Goal: Transaction & Acquisition: Purchase product/service

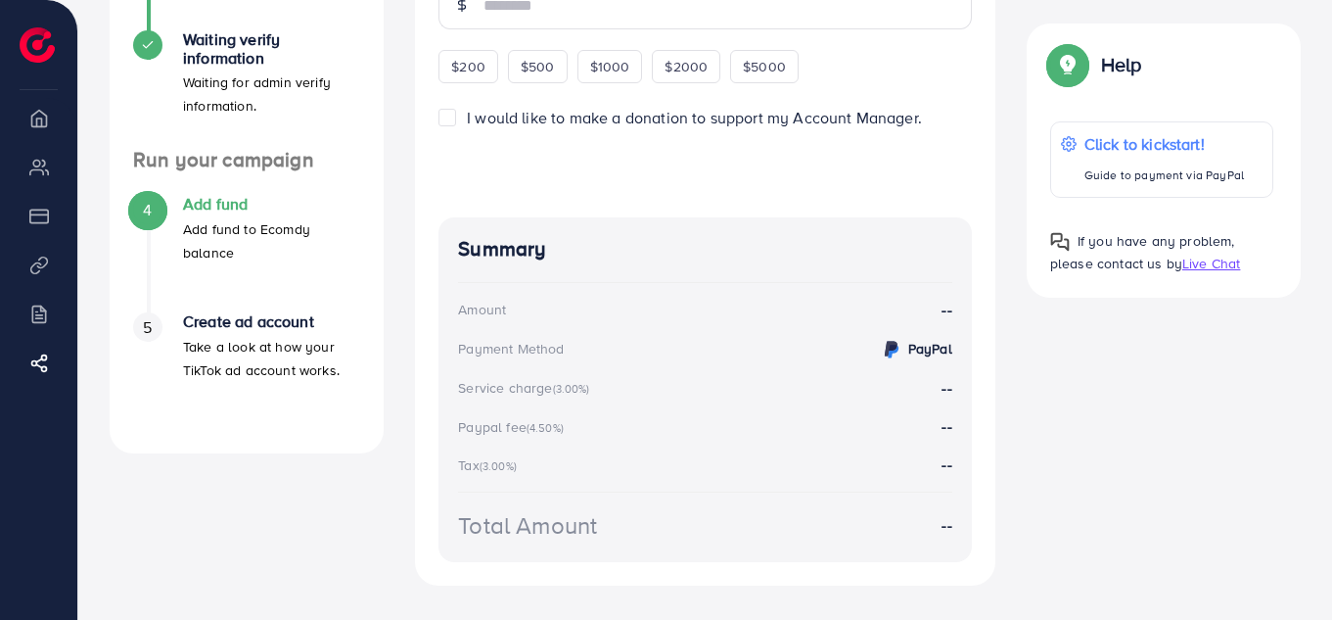
scroll to position [380, 0]
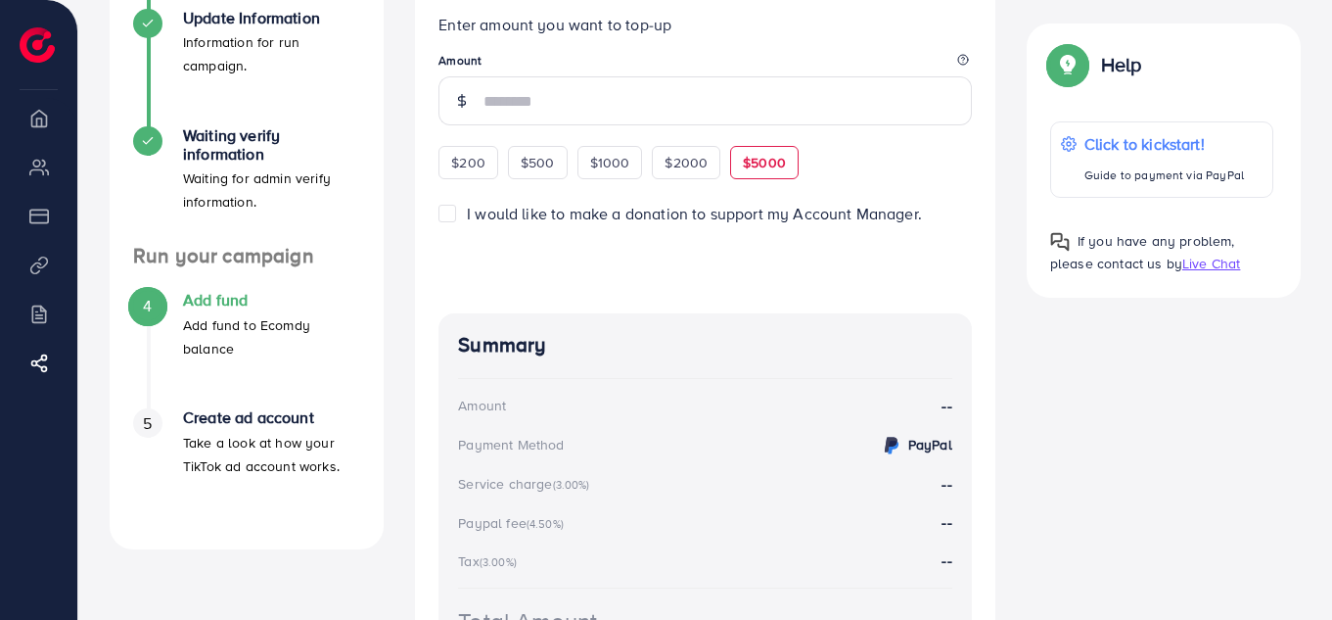
click at [749, 152] on div "$5000" at bounding box center [764, 162] width 69 height 33
type input "****"
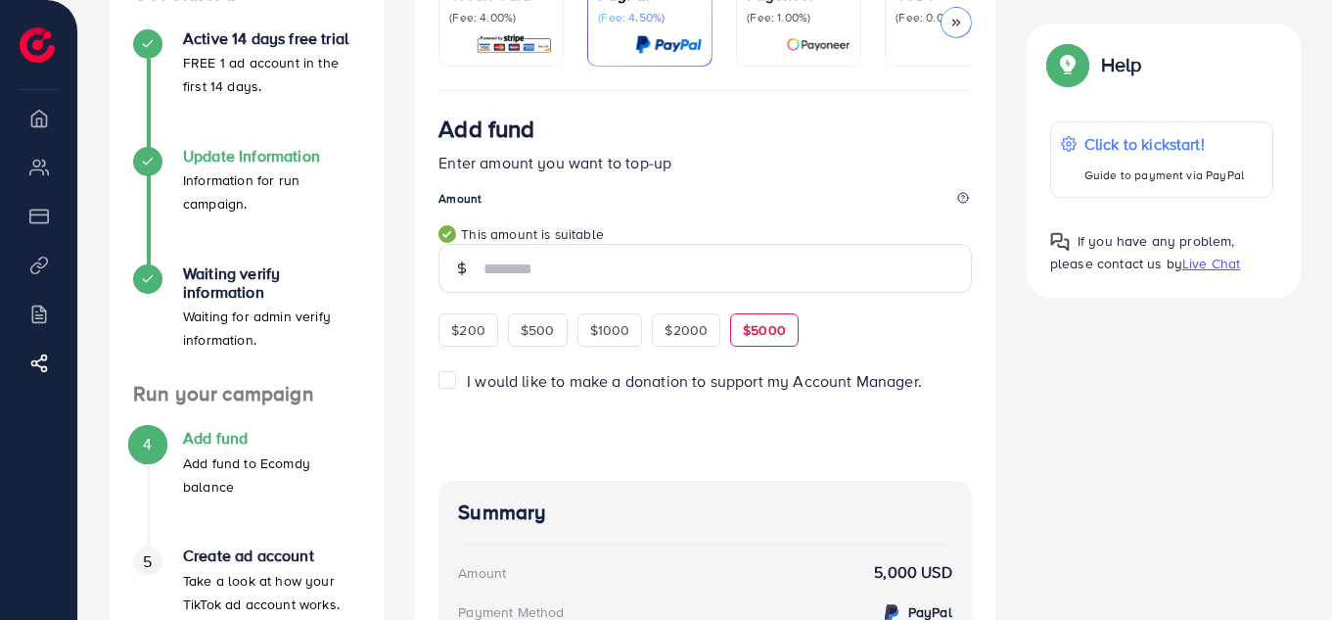
scroll to position [0, 0]
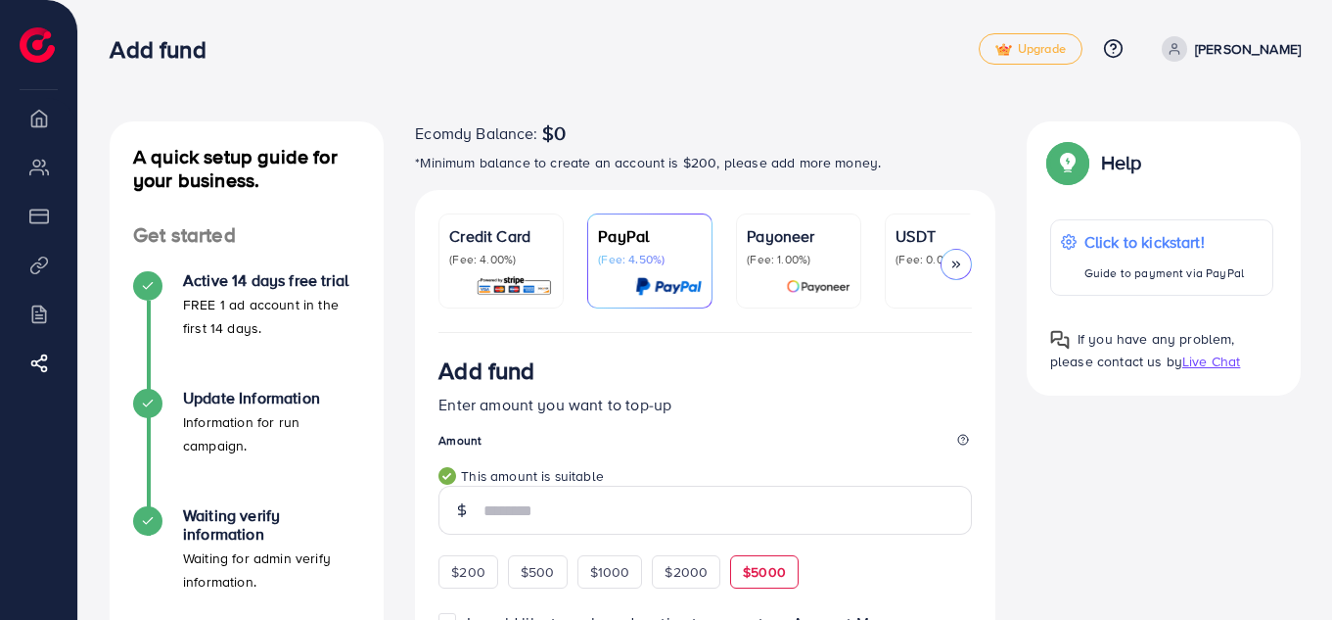
drag, startPoint x: 479, startPoint y: 268, endPoint x: 459, endPoint y: 261, distance: 20.7
click at [479, 268] on div "Credit Card (Fee: 4.00%)" at bounding box center [501, 260] width 104 height 73
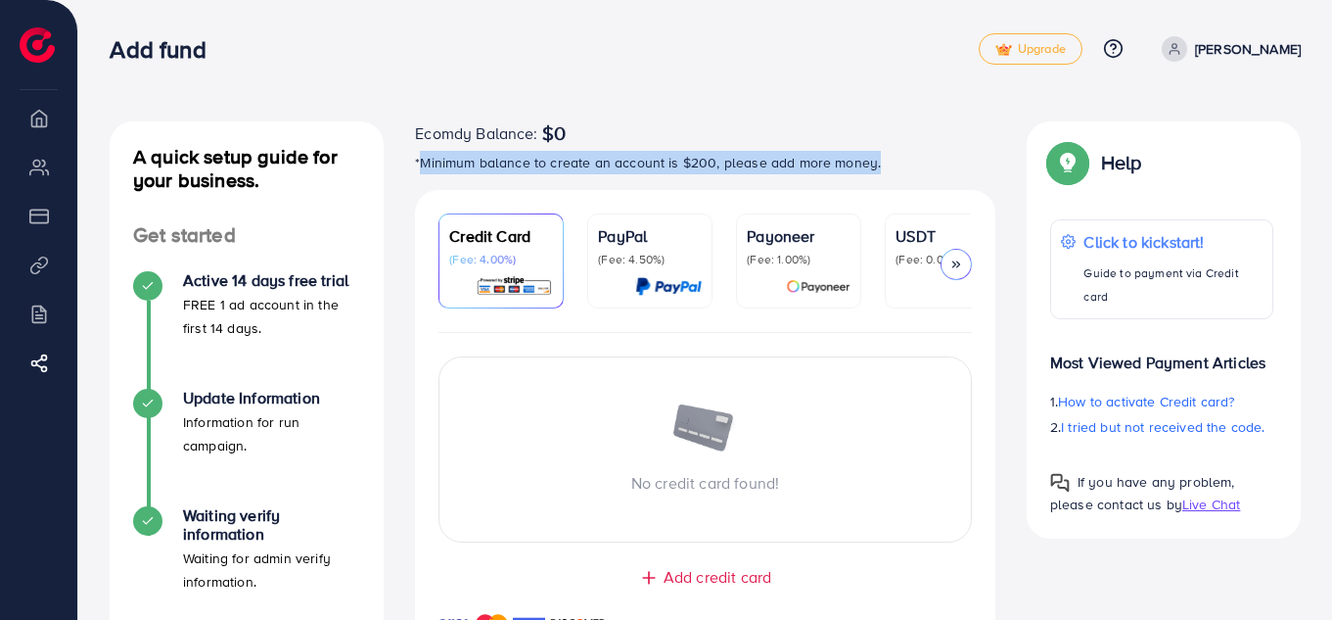
drag, startPoint x: 420, startPoint y: 168, endPoint x: 958, endPoint y: 167, distance: 538.5
click at [958, 167] on p "*Minimum balance to create an account is $200, please add more money." at bounding box center [705, 162] width 581 height 23
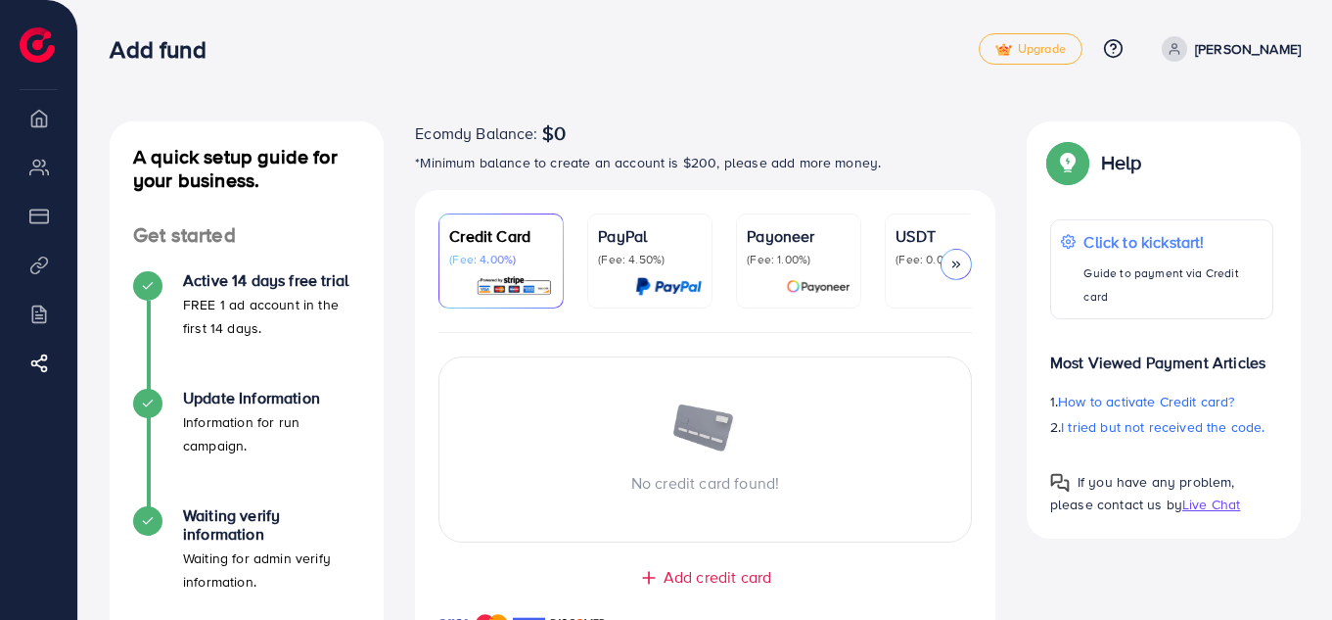
click at [814, 117] on div "A quick setup guide for your business. Get started Active 14 days free trial FR…" at bounding box center [705, 480] width 1254 height 960
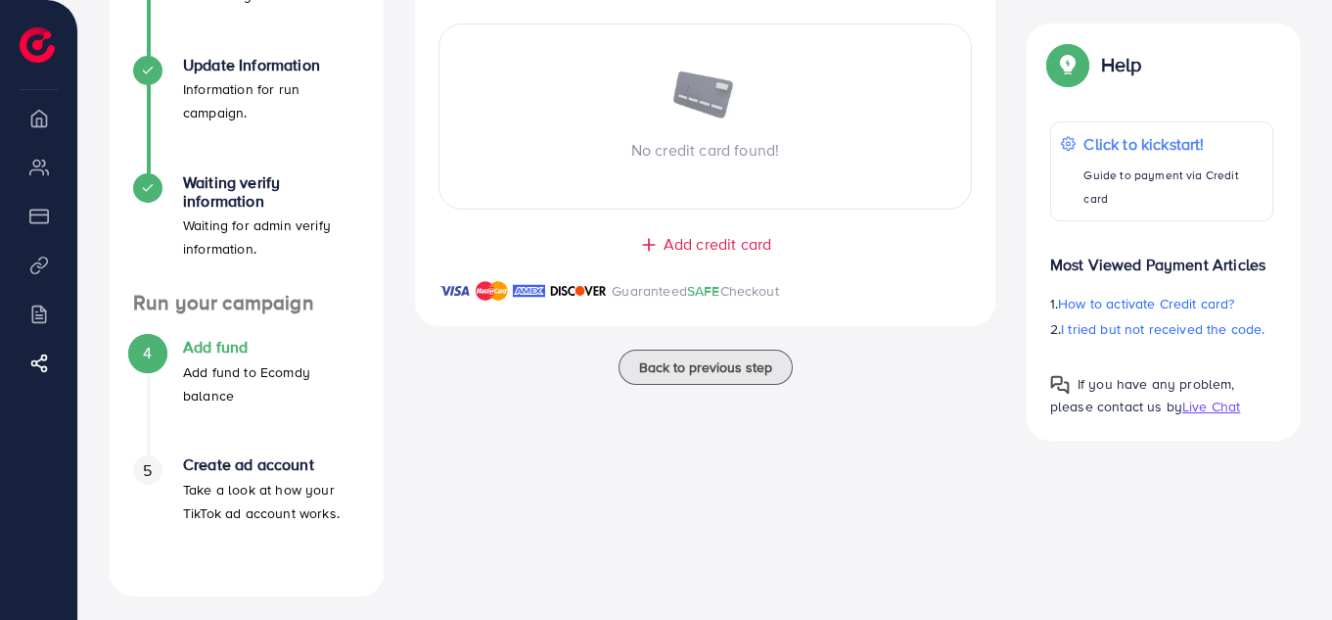
scroll to position [341, 0]
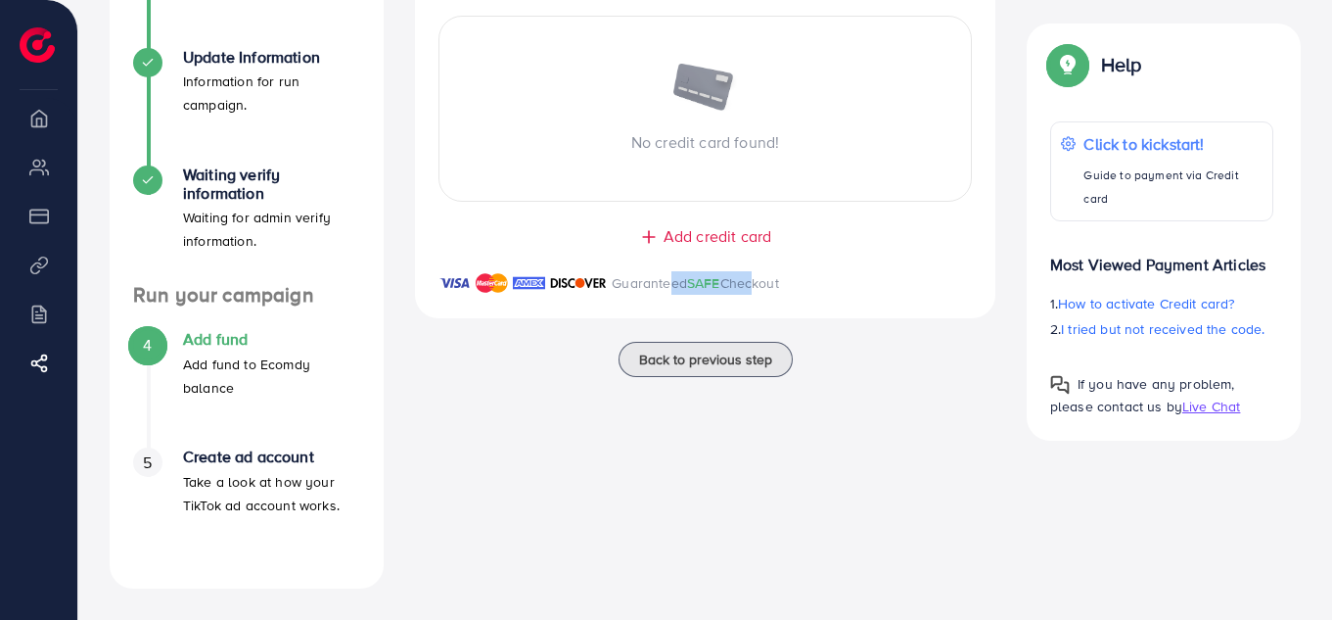
drag, startPoint x: 663, startPoint y: 283, endPoint x: 750, endPoint y: 283, distance: 87.1
click at [750, 283] on p "Guaranteed SAFE Checkout" at bounding box center [695, 282] width 167 height 23
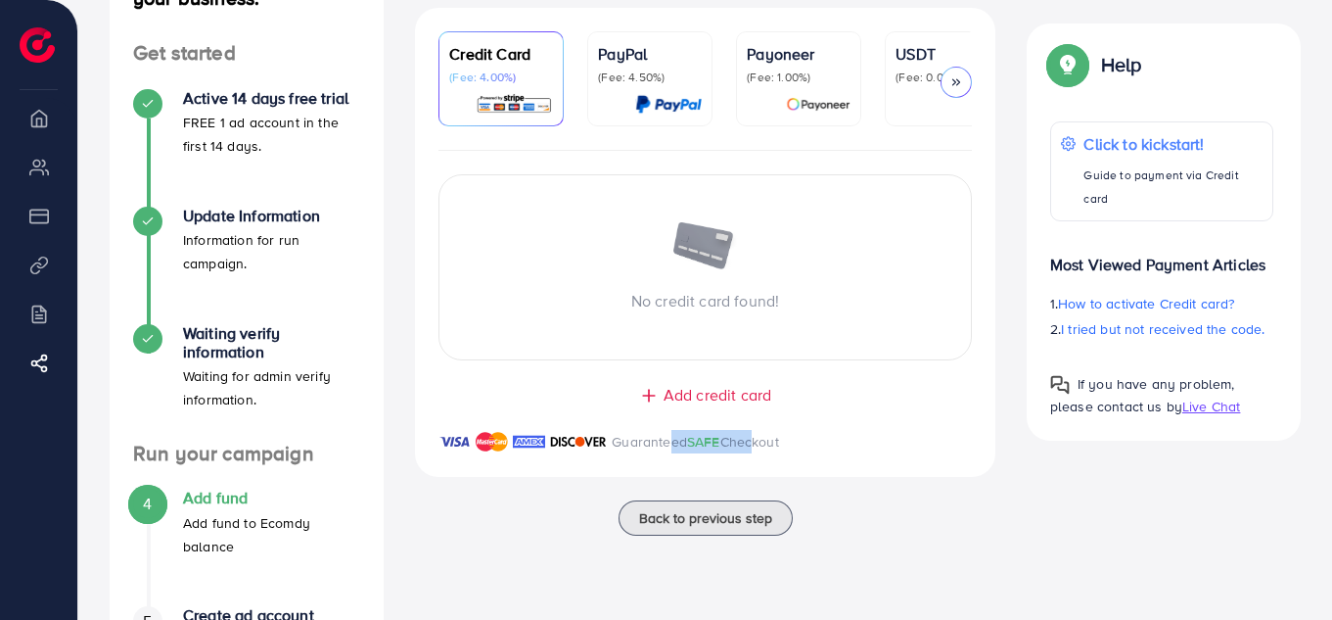
scroll to position [0, 0]
